Goal: Information Seeking & Learning: Understand process/instructions

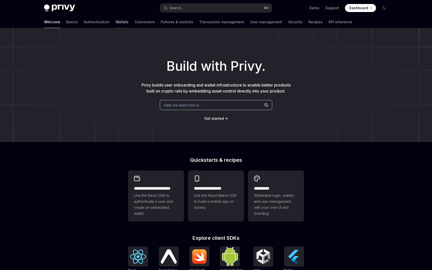
click at [116, 23] on link "Wallets" at bounding box center [122, 22] width 13 height 12
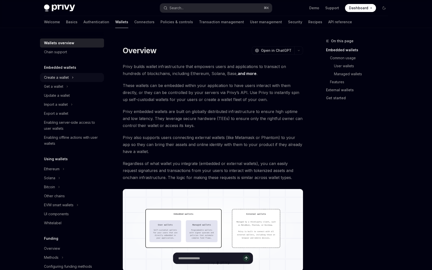
click at [76, 74] on button "Create a wallet" at bounding box center [72, 77] width 64 height 9
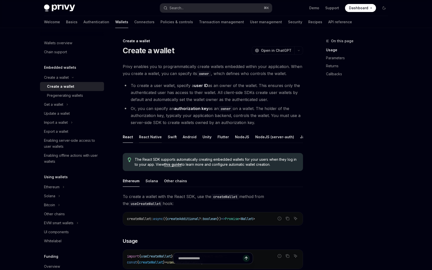
click at [153, 134] on div "React Native" at bounding box center [150, 137] width 23 height 12
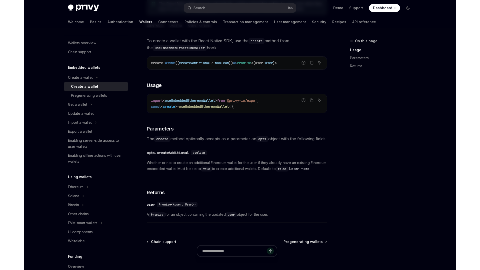
scroll to position [199, 0]
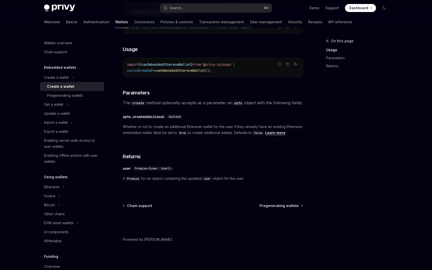
click at [150, 163] on div "To create a wallet with the React Native SDK, use the create method from the us…" at bounding box center [213, 95] width 180 height 188
drag, startPoint x: 160, startPoint y: 179, endPoint x: 265, endPoint y: 180, distance: 105.3
click at [265, 180] on span "A Promise for an object containing the updated user object for the user." at bounding box center [213, 179] width 180 height 6
drag, startPoint x: 153, startPoint y: 179, endPoint x: 316, endPoint y: 180, distance: 162.5
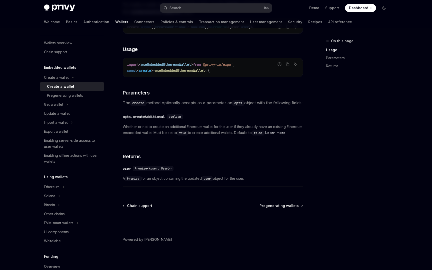
click at [316, 180] on div "On this page Usage Parameters Returns Create a wallet Create a wallet OpenAI Op…" at bounding box center [216, 53] width 352 height 434
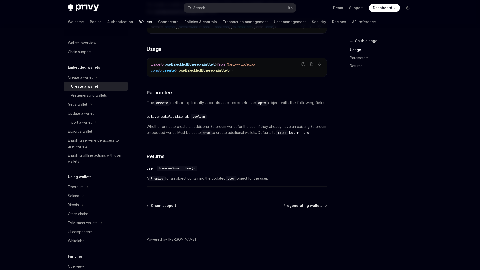
drag, startPoint x: 395, startPoint y: 101, endPoint x: 257, endPoint y: 95, distance: 137.9
click at [387, 99] on div "On this page Usage Parameters Returns" at bounding box center [378, 154] width 76 height 232
click at [352, 23] on link "API reference" at bounding box center [364, 22] width 24 height 12
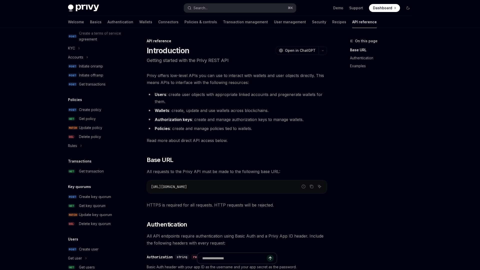
scroll to position [229, 0]
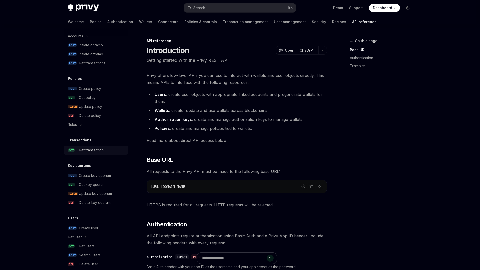
click at [91, 148] on div "Get transaction" at bounding box center [91, 150] width 25 height 6
type textarea "*"
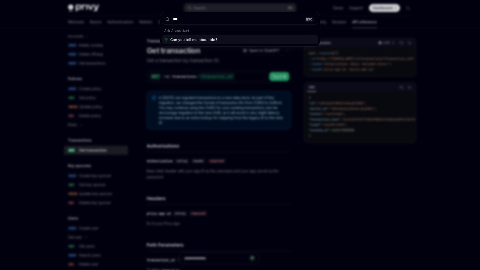
type input "****"
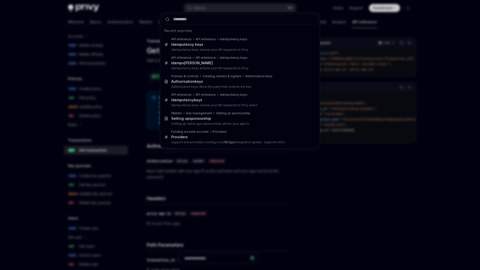
type textarea "*"
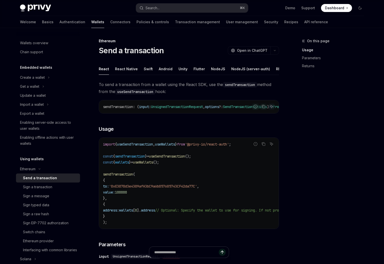
scroll to position [0, 52]
click at [224, 69] on div "REST API" at bounding box center [232, 69] width 16 height 12
type textarea "*"
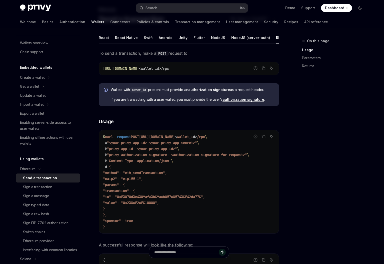
scroll to position [42, 0]
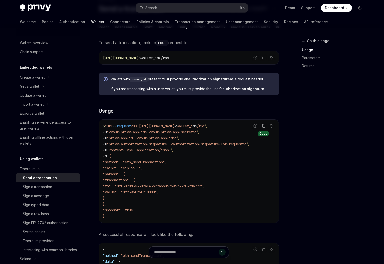
click at [262, 126] on icon "Copy the contents from the code block" at bounding box center [264, 126] width 4 height 4
click at [310, 133] on div "On this page Usage Parameters Returns" at bounding box center [330, 151] width 76 height 226
